Goal: Find specific page/section: Find specific page/section

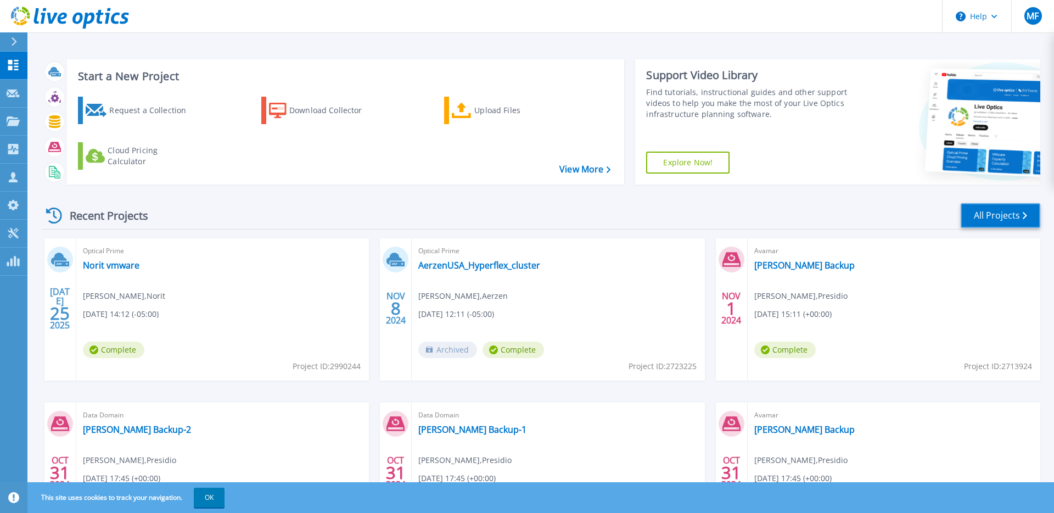
click at [978, 209] on link "All Projects" at bounding box center [1001, 215] width 80 height 25
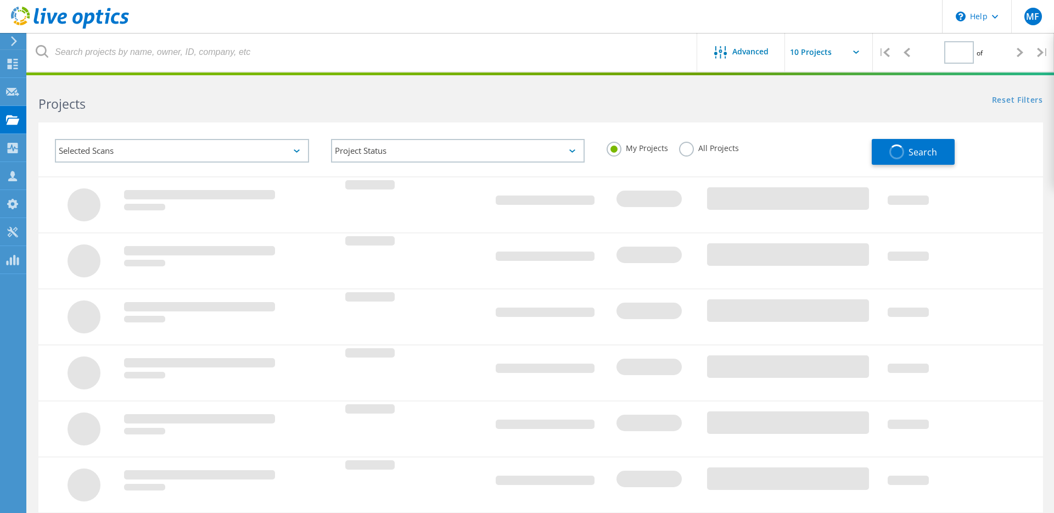
type input "1"
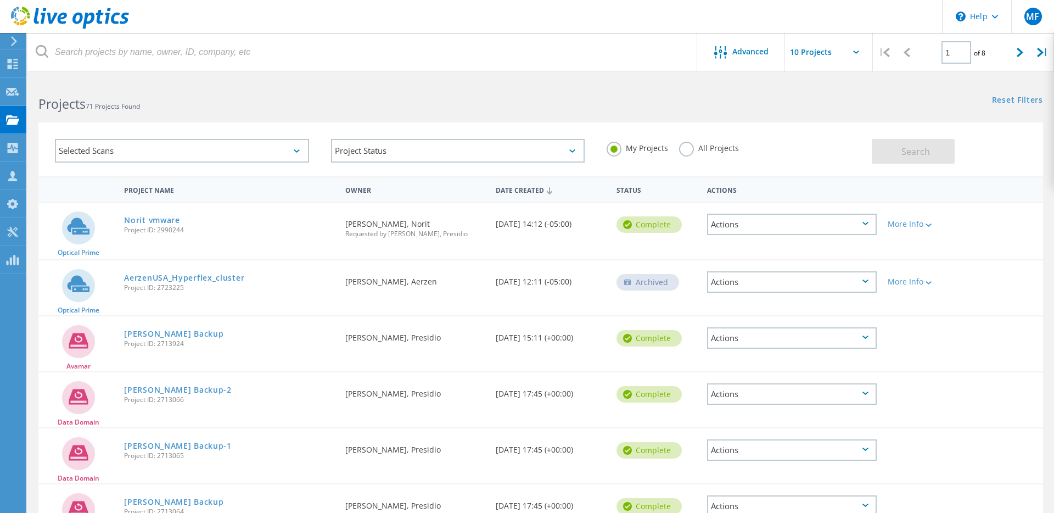
click at [232, 156] on div "Selected Scans" at bounding box center [182, 151] width 254 height 24
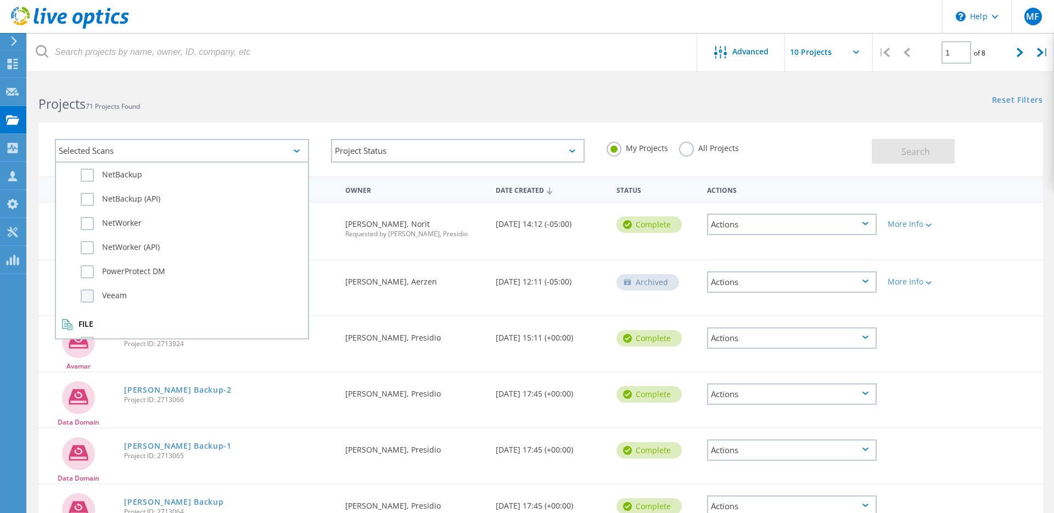
scroll to position [772, 0]
click at [93, 269] on label "Veeam" at bounding box center [192, 270] width 222 height 13
click at [0, 0] on input "Veeam" at bounding box center [0, 0] width 0 height 0
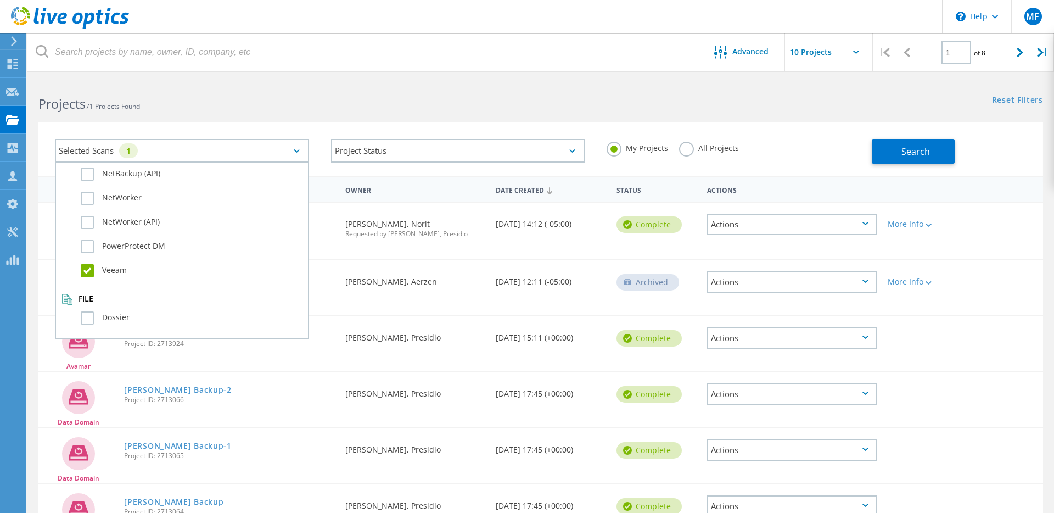
click at [254, 124] on div "Selected Scans 1 Server & Cloud Optical Prime AWS Azure Nutanix RVTools Kuberne…" at bounding box center [540, 149] width 1005 height 54
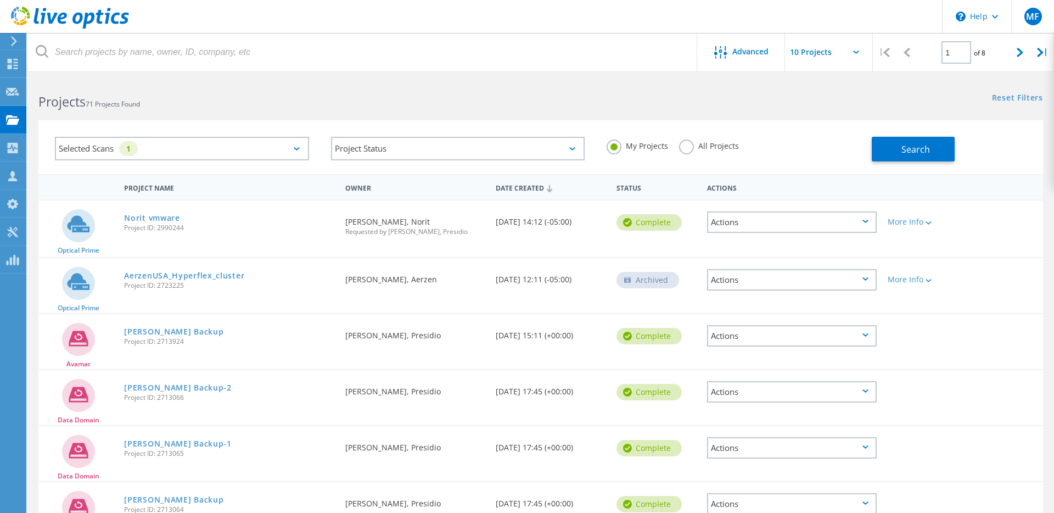
scroll to position [0, 0]
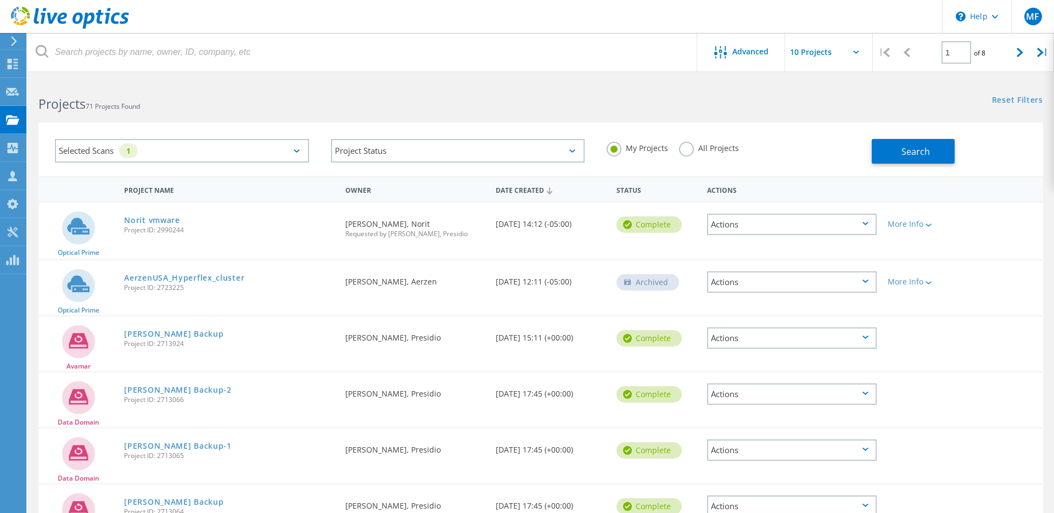
click at [277, 151] on div "Selected Scans 1" at bounding box center [182, 151] width 254 height 24
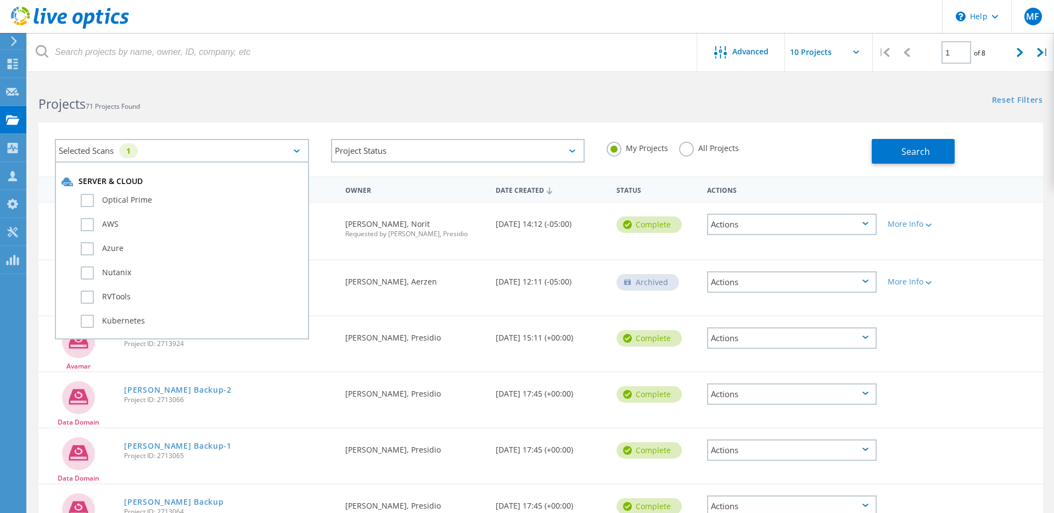
click at [256, 147] on div "Selected Scans 1" at bounding box center [182, 151] width 254 height 24
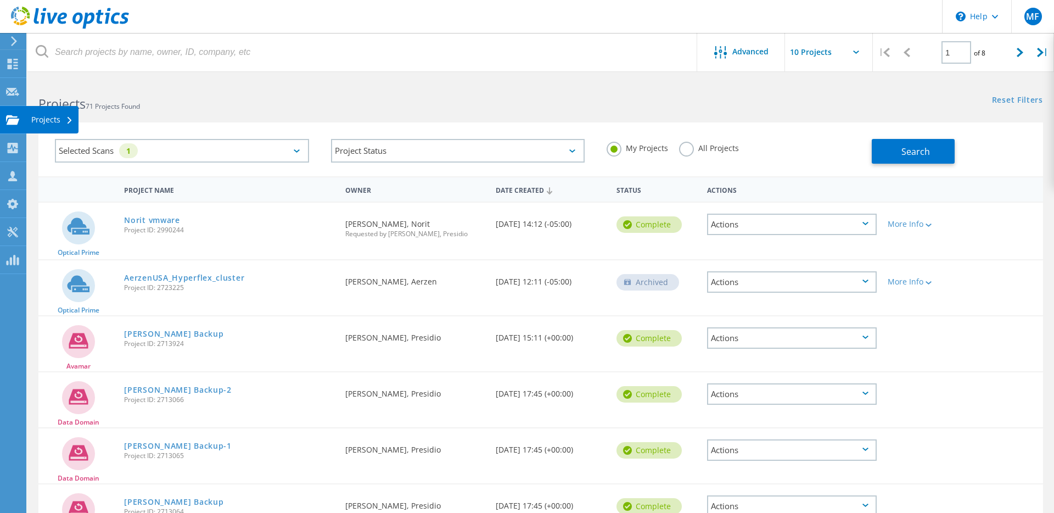
scroll to position [8, 0]
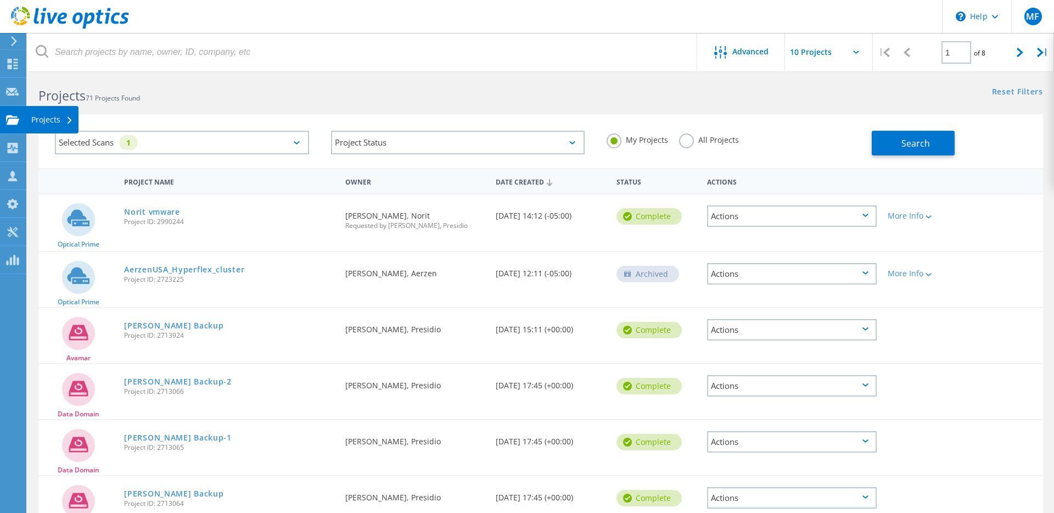
click at [58, 121] on div "Projects" at bounding box center [52, 120] width 42 height 8
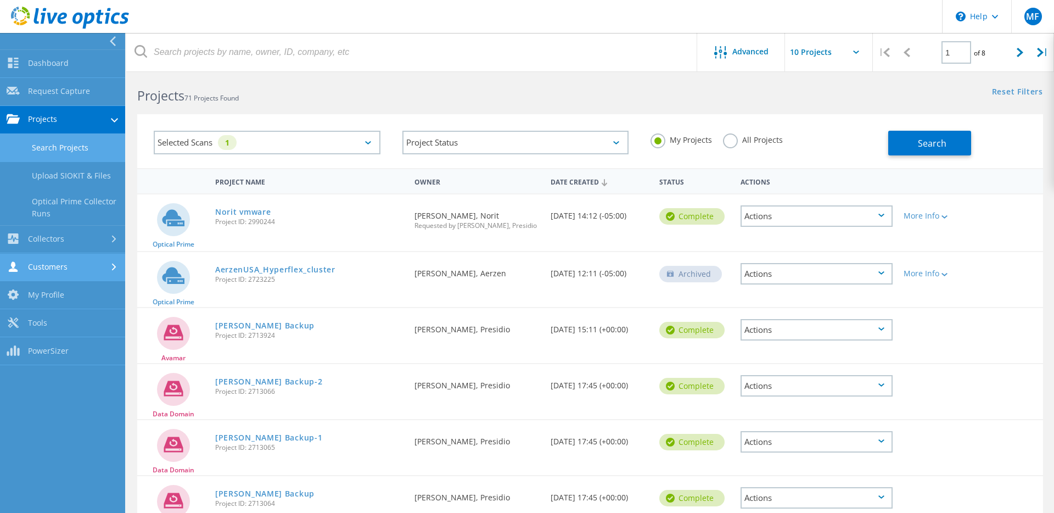
scroll to position [5, 0]
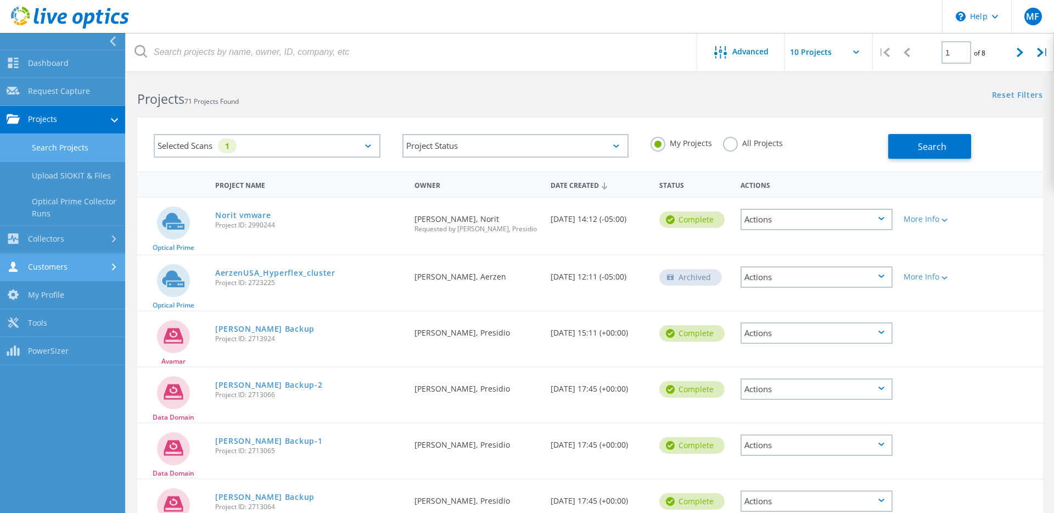
click at [112, 271] on link "Customers" at bounding box center [62, 268] width 125 height 28
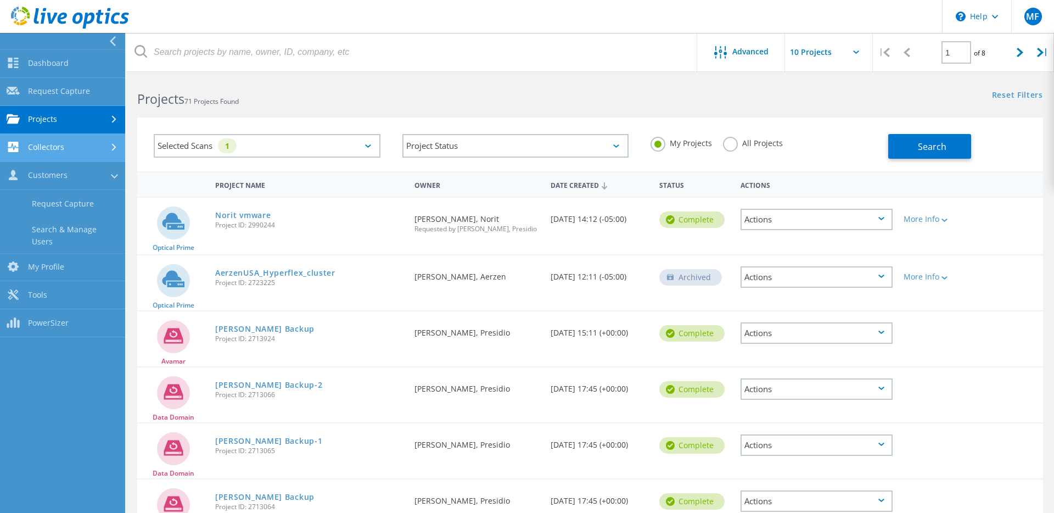
drag, startPoint x: 104, startPoint y: 177, endPoint x: 105, endPoint y: 154, distance: 23.7
click at [104, 177] on link "Customers" at bounding box center [62, 176] width 125 height 28
click at [109, 149] on div at bounding box center [115, 147] width 12 height 7
click at [109, 149] on link "Collectors" at bounding box center [62, 148] width 125 height 28
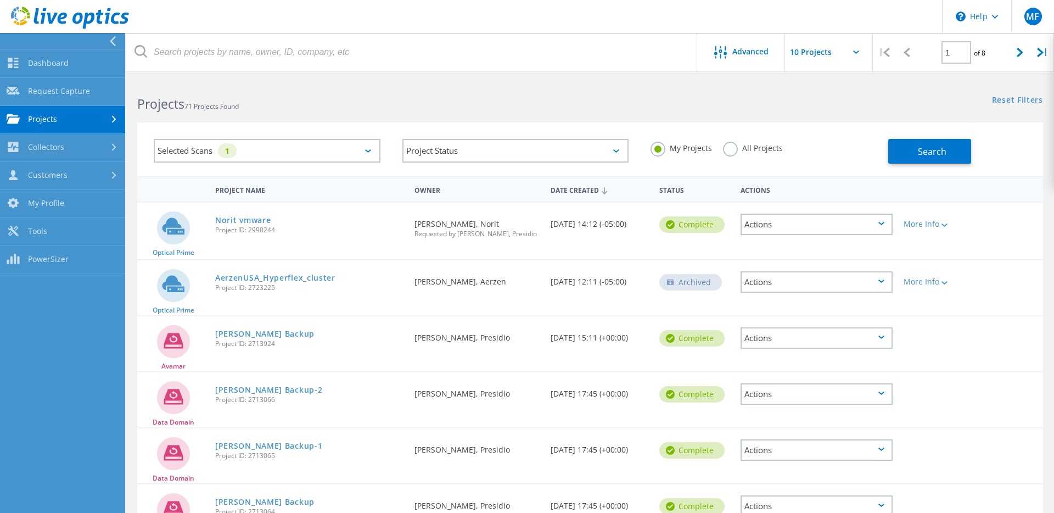
click at [74, 119] on link "Projects" at bounding box center [62, 120] width 125 height 28
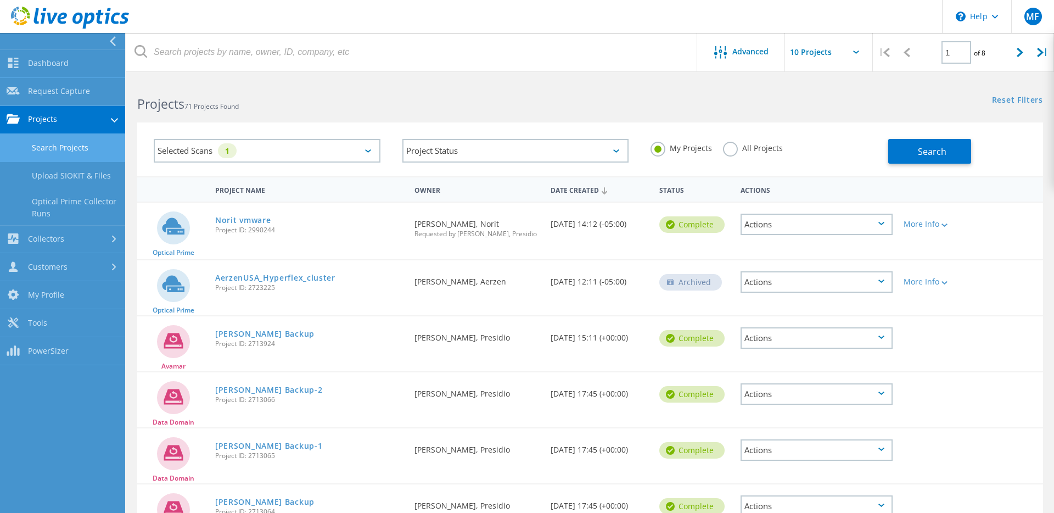
click at [77, 148] on link "Search Projects" at bounding box center [62, 148] width 125 height 28
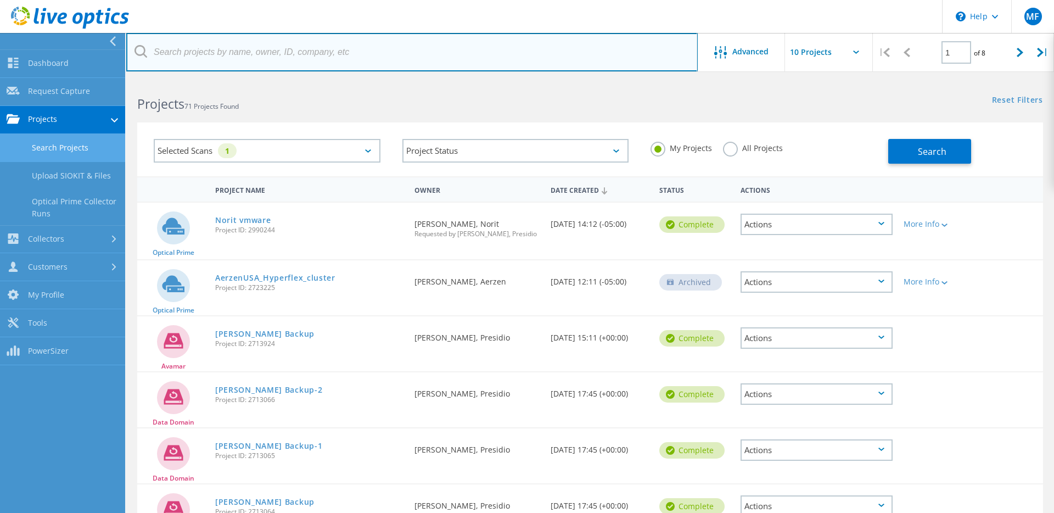
click at [266, 57] on input "text" at bounding box center [412, 52] width 572 height 38
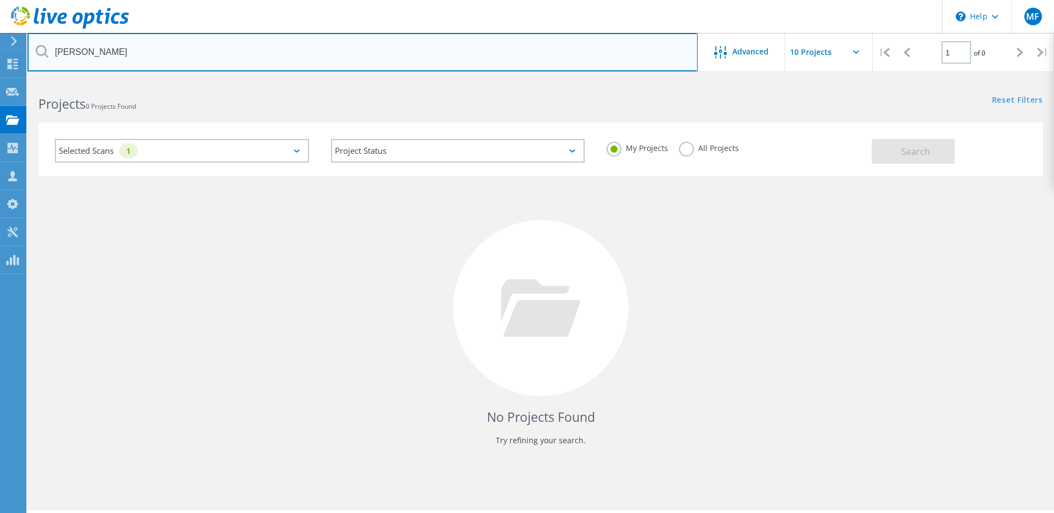
click at [308, 46] on input "[PERSON_NAME]" at bounding box center [362, 52] width 671 height 38
click at [143, 56] on input "qnity" at bounding box center [362, 52] width 671 height 38
type input "dupont"
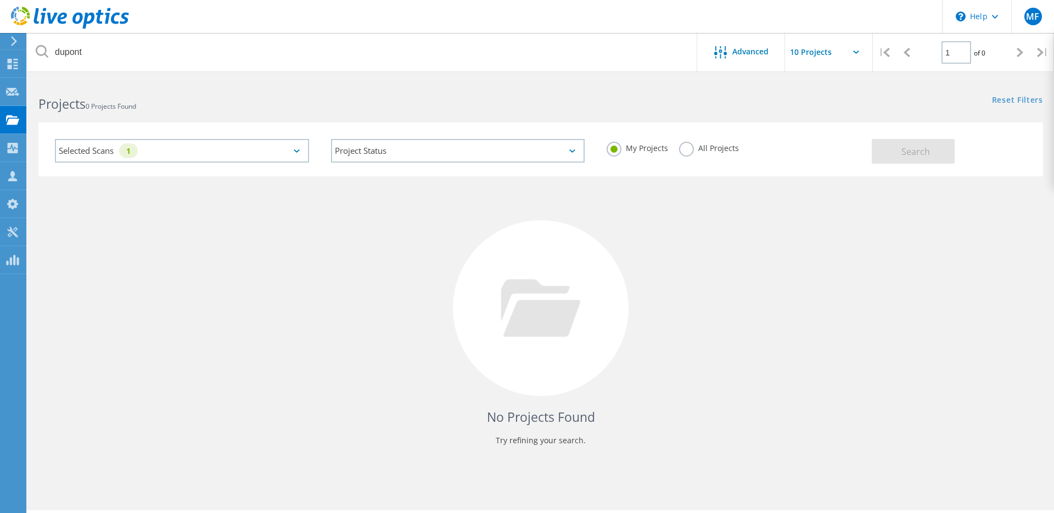
click at [830, 53] on input "text" at bounding box center [840, 52] width 110 height 38
